Goal: Information Seeking & Learning: Learn about a topic

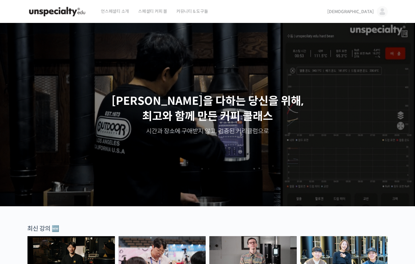
click at [375, 14] on link "[DEMOGRAPHIC_DATA]" at bounding box center [358, 11] width 61 height 23
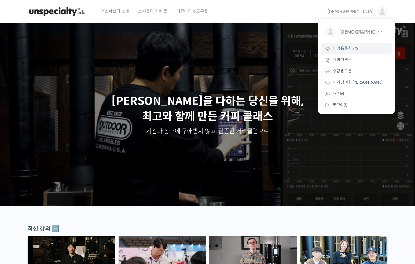
click at [347, 47] on span "내가 등록한 강의" at bounding box center [346, 48] width 27 height 5
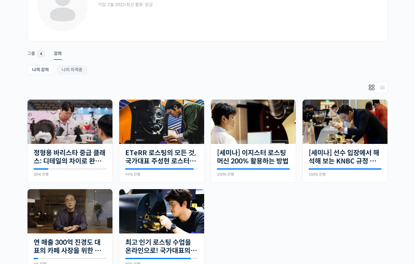
scroll to position [64, 0]
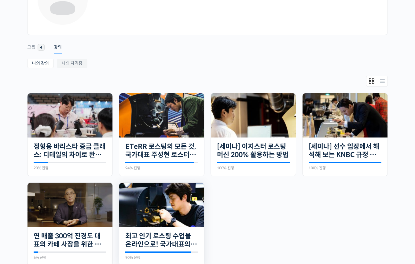
click at [176, 204] on img at bounding box center [161, 205] width 85 height 44
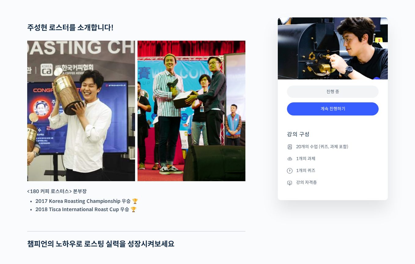
scroll to position [308, 0]
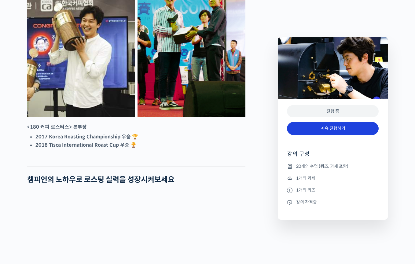
click at [319, 127] on link "계속 진행하기" at bounding box center [333, 128] width 92 height 13
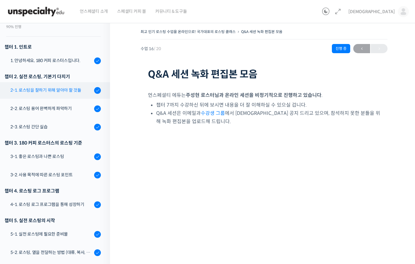
scroll to position [62, 0]
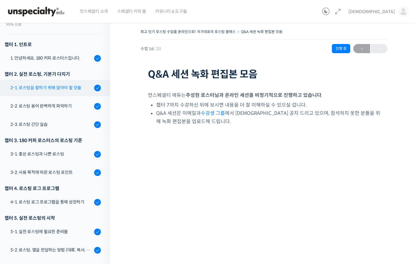
click at [78, 88] on div "2-1. 로스팅을 잘하기 위해 알아야 할 것들" at bounding box center [51, 87] width 82 height 7
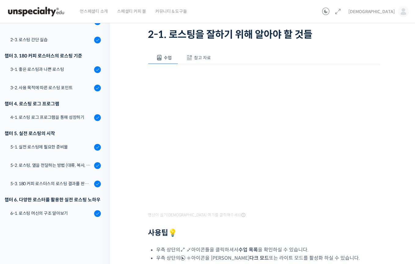
scroll to position [40, 0]
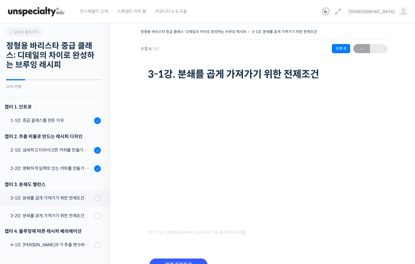
scroll to position [104, 0]
